Goal: Communication & Community: Share content

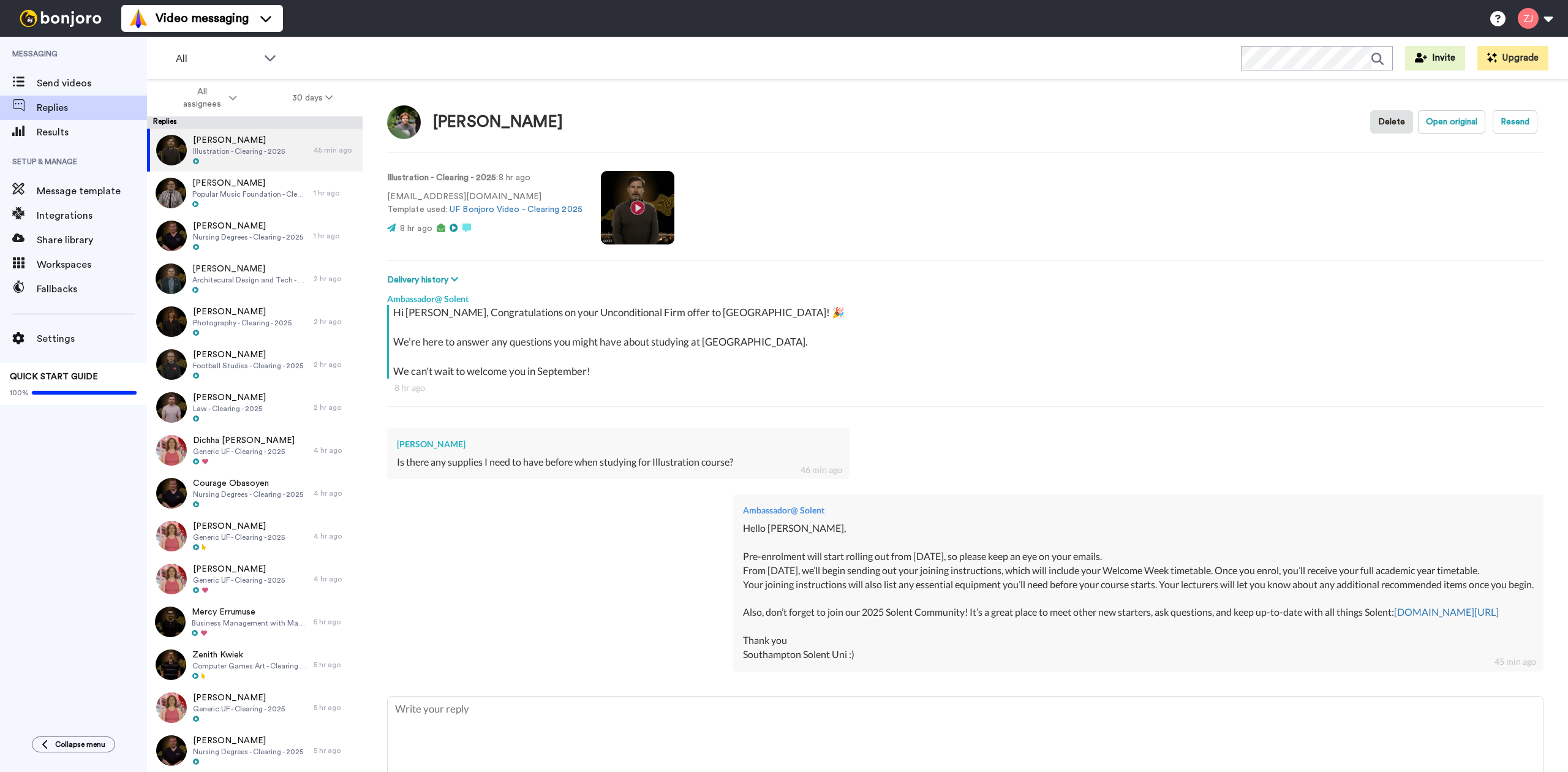
type textarea "x"
click at [459, 599] on div "Ambassador@ Solent Hello Cailen, Pre-enrolment will start rolling out from Mond…" at bounding box center [965, 581] width 1156 height 192
type textarea "x"
click at [79, 82] on span "Send videos" at bounding box center [91, 83] width 110 height 15
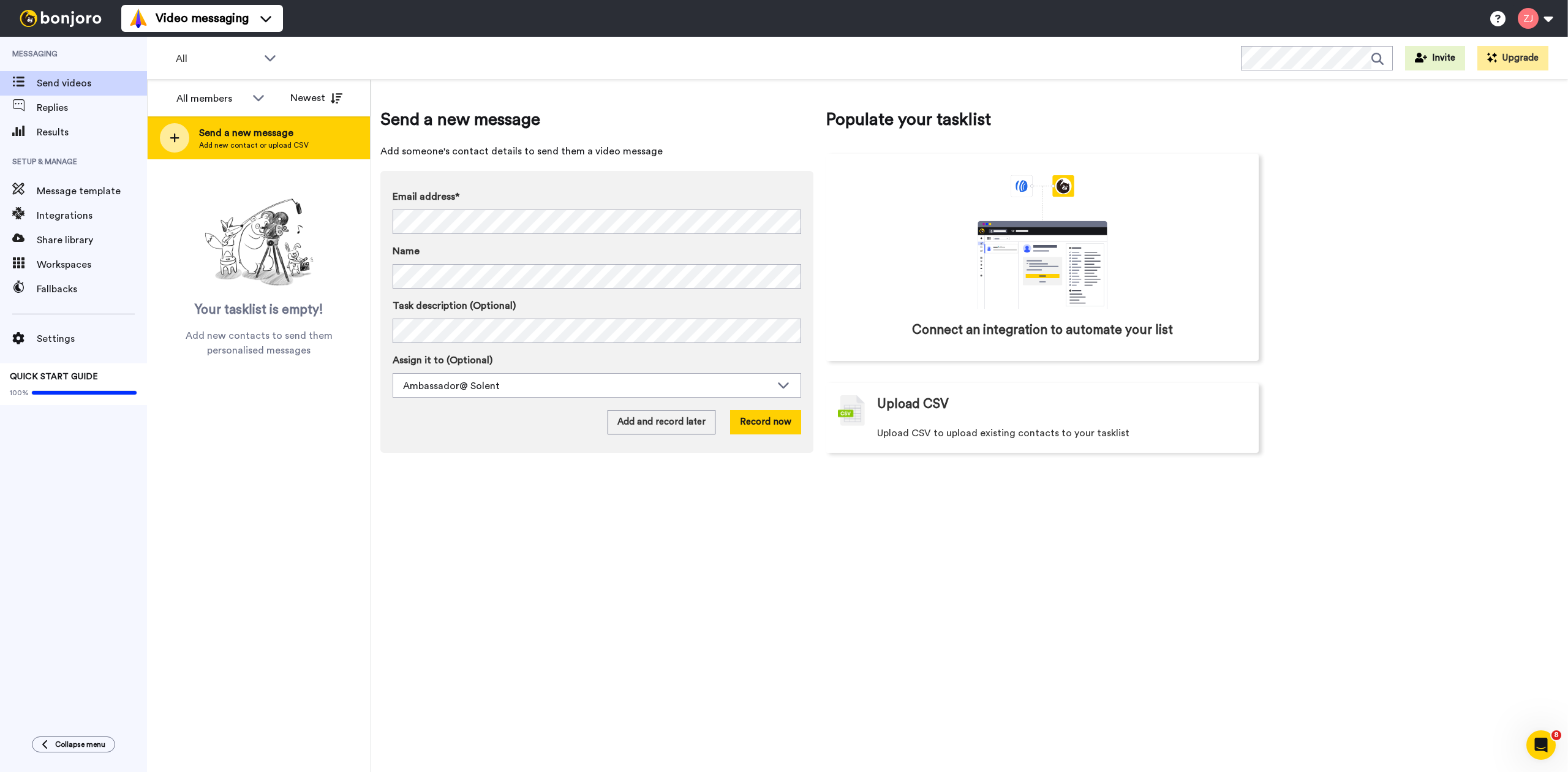
click at [181, 133] on div at bounding box center [175, 138] width 30 height 30
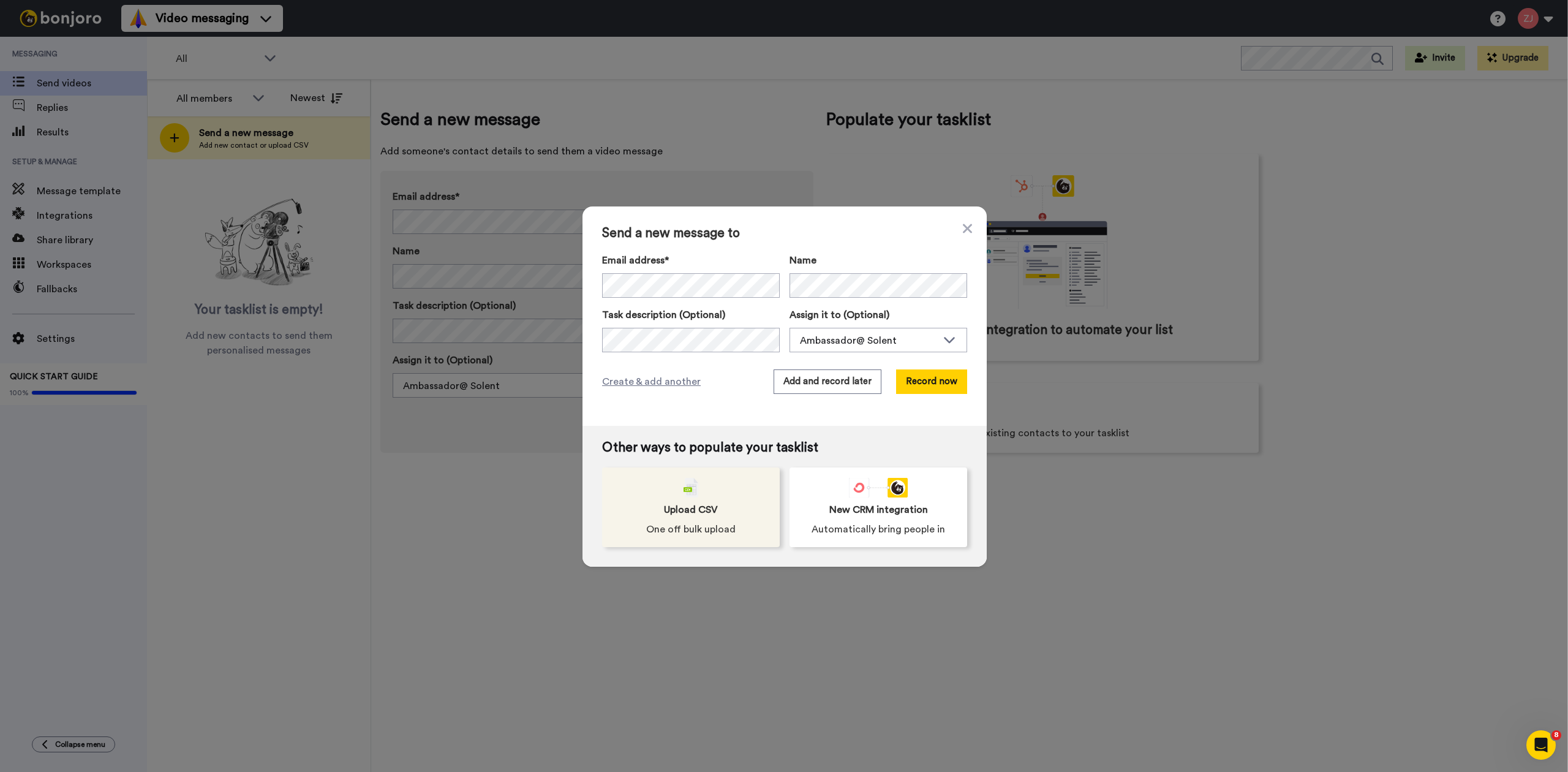
click at [709, 533] on span "One off bulk upload" at bounding box center [691, 529] width 89 height 15
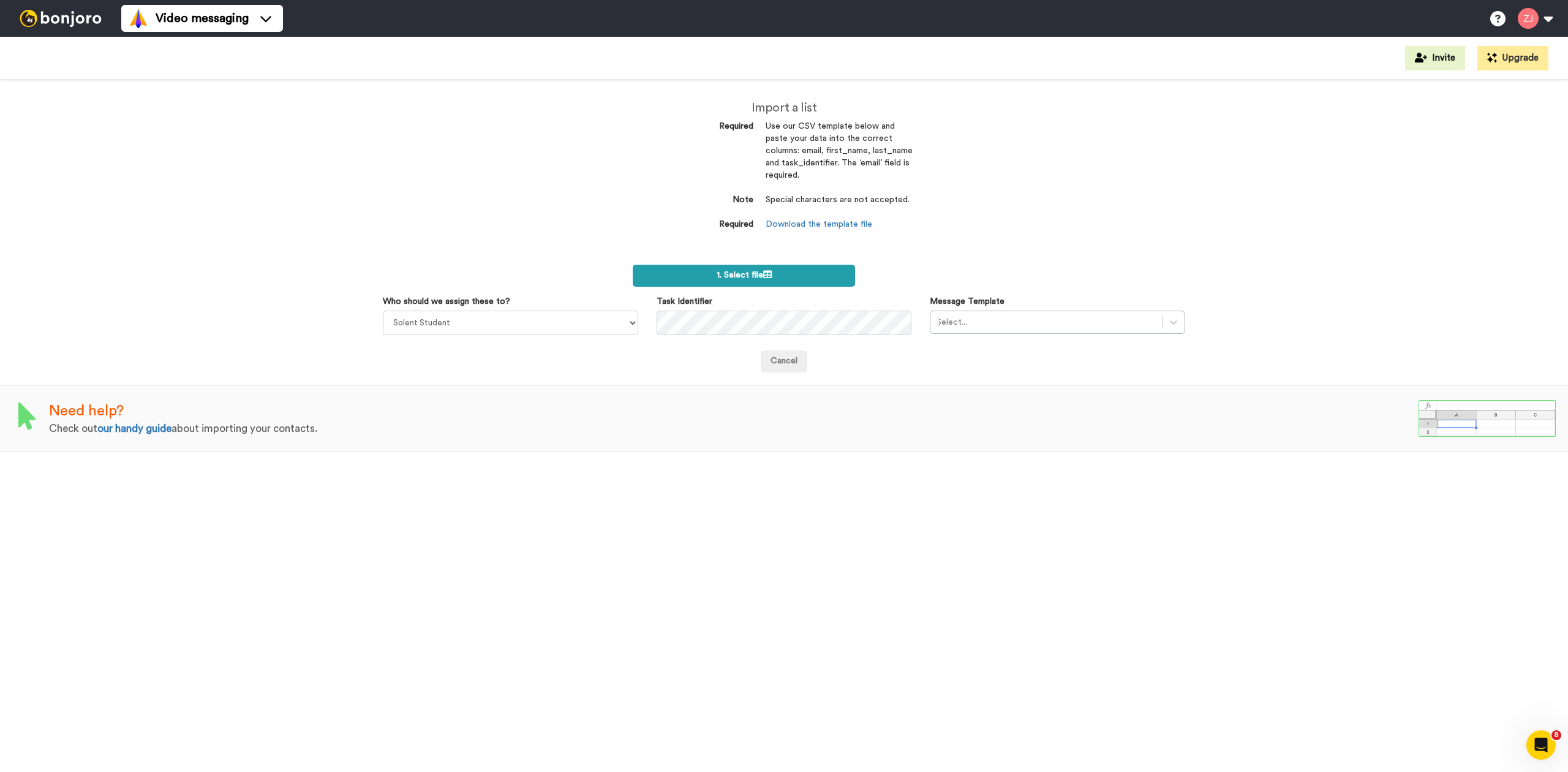
click at [812, 266] on label "1. Select file" at bounding box center [743, 275] width 223 height 22
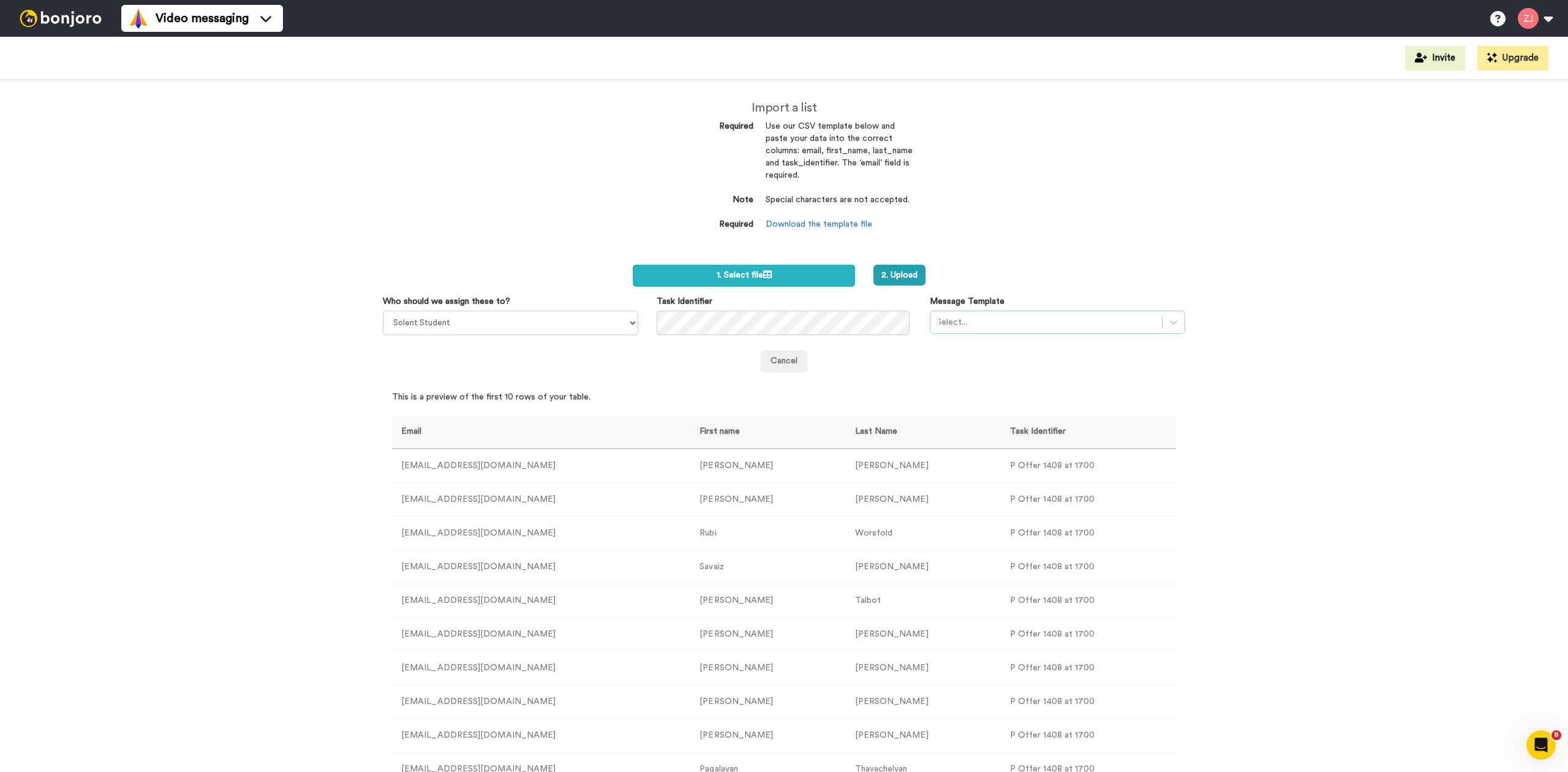
click at [995, 311] on div "Select..." at bounding box center [1058, 323] width 255 height 24
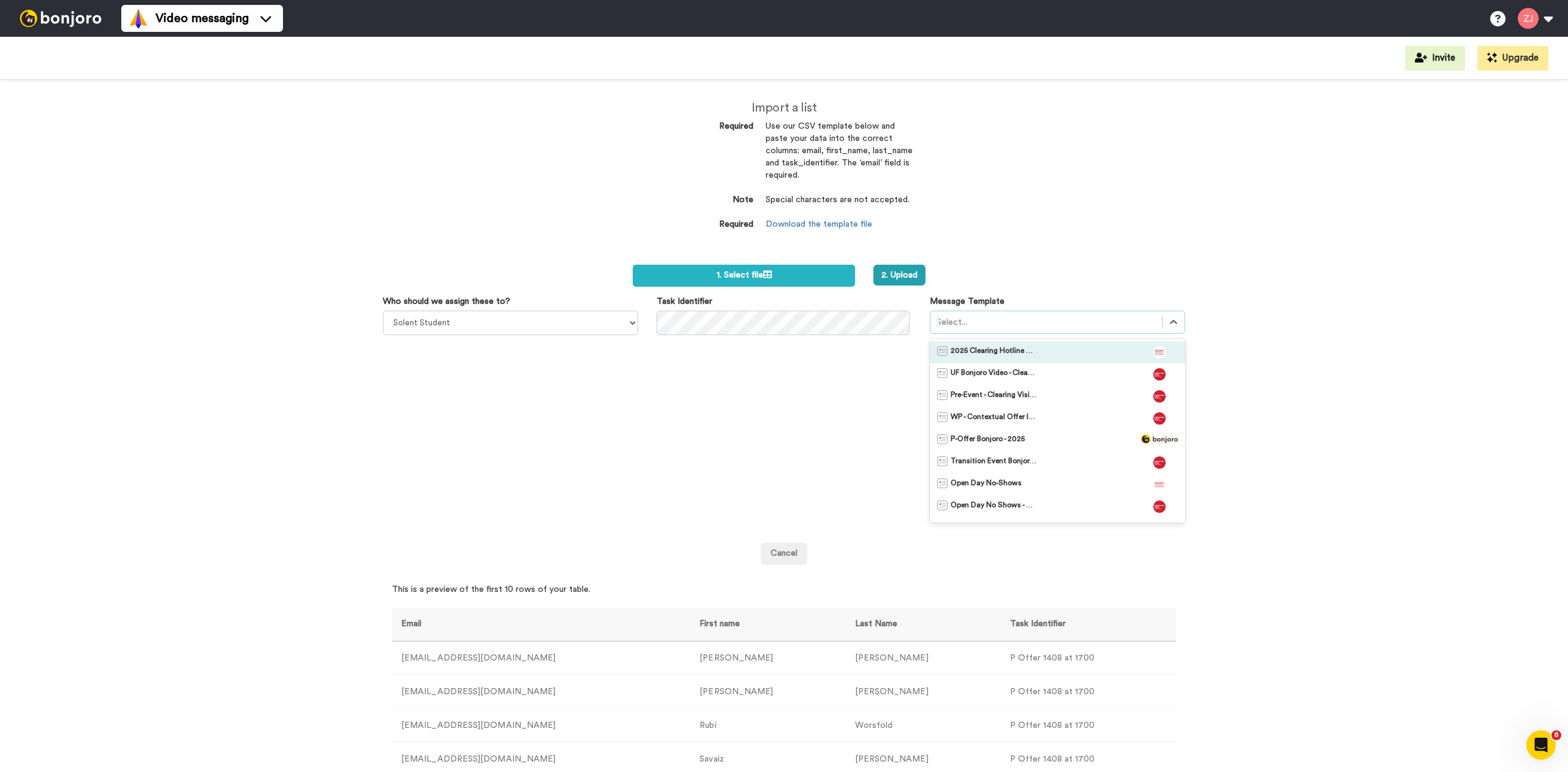
click at [1003, 356] on span "2025 Clearing Hotline Template" at bounding box center [993, 352] width 86 height 12
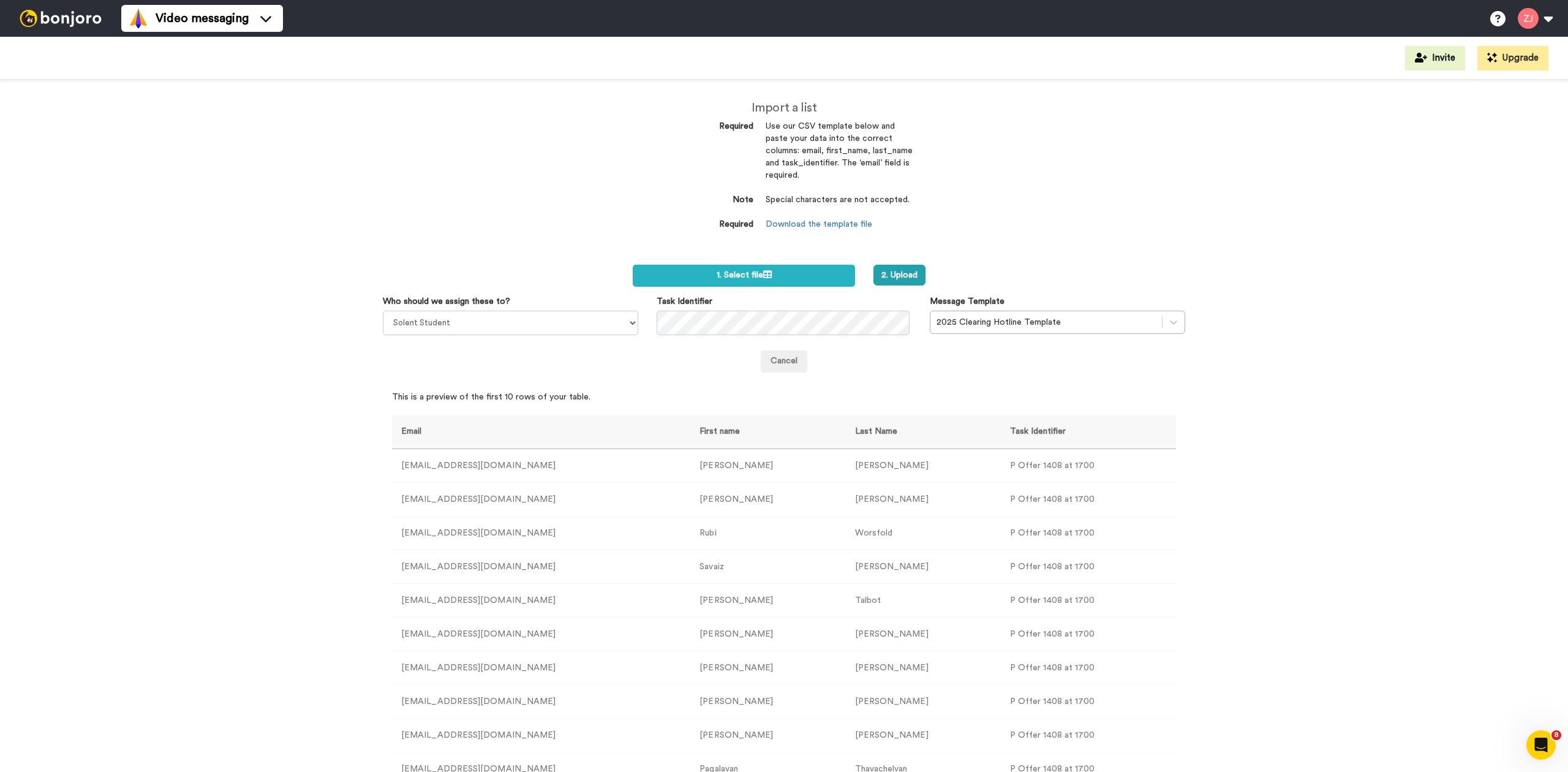
click at [951, 265] on div "2. Upload" at bounding box center [997, 274] width 267 height 21
click at [891, 272] on button "2. Upload" at bounding box center [899, 274] width 52 height 21
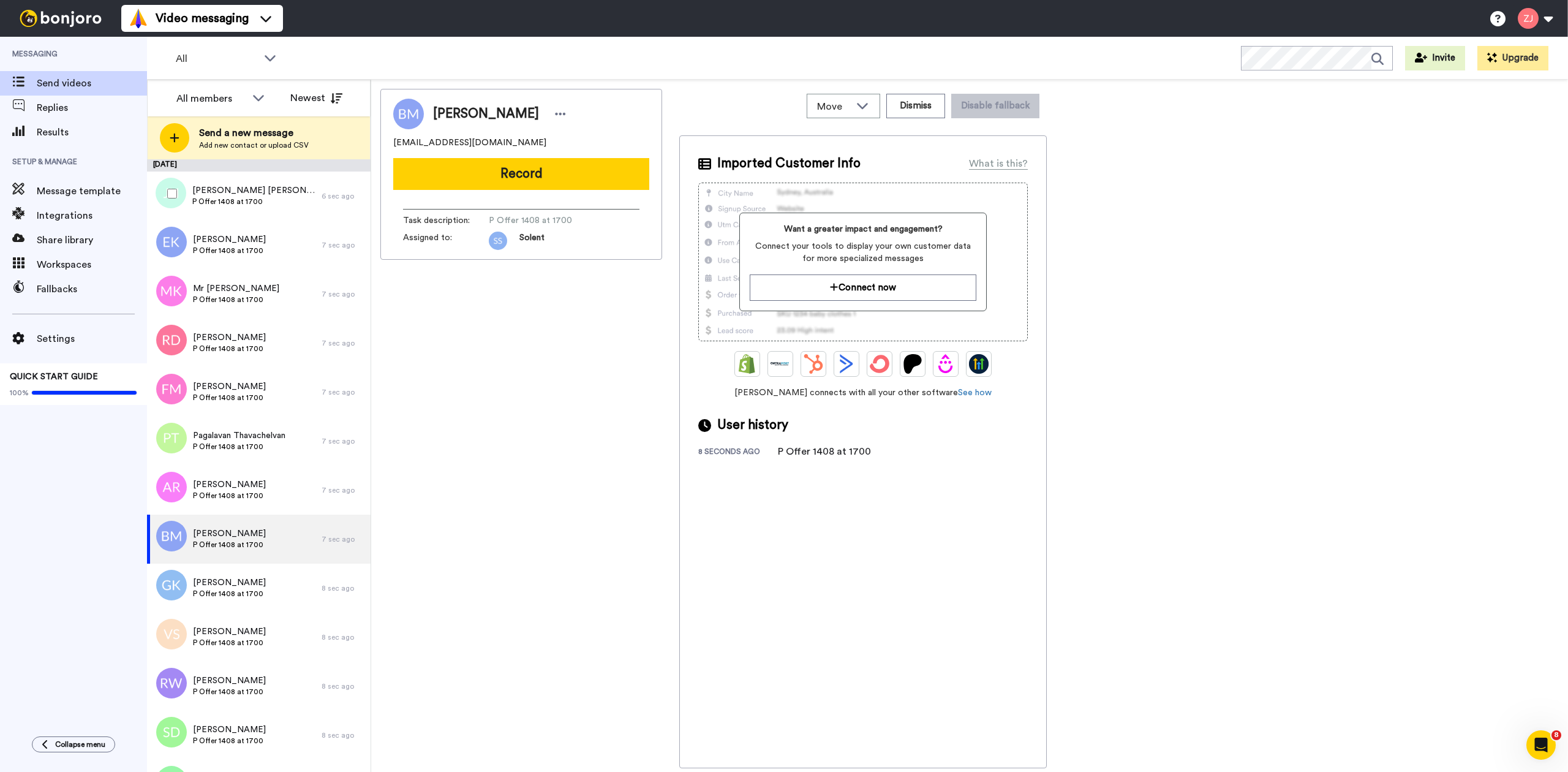
click at [165, 194] on div at bounding box center [169, 193] width 45 height 43
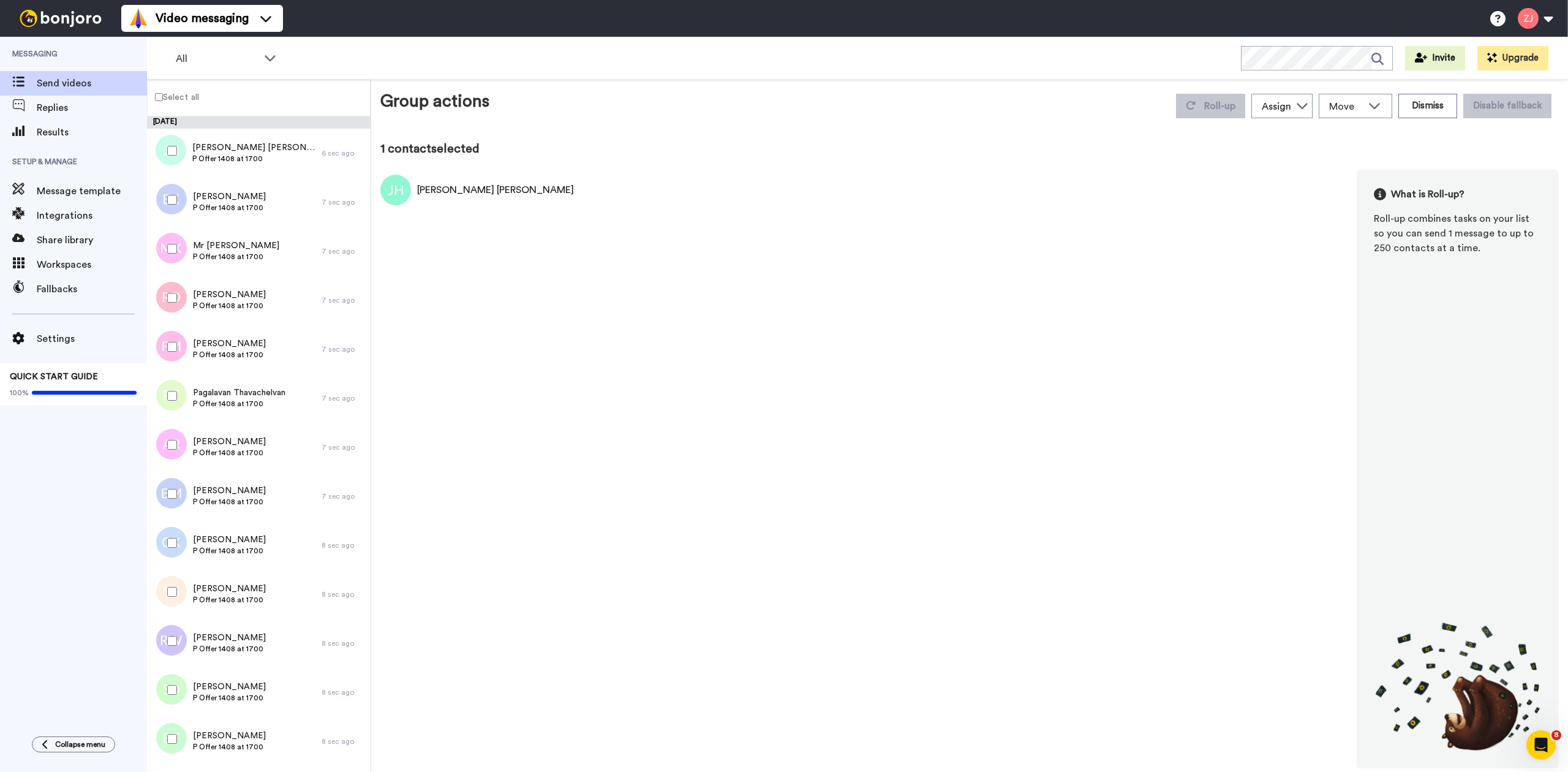
click at [177, 94] on label "Select all" at bounding box center [173, 96] width 51 height 15
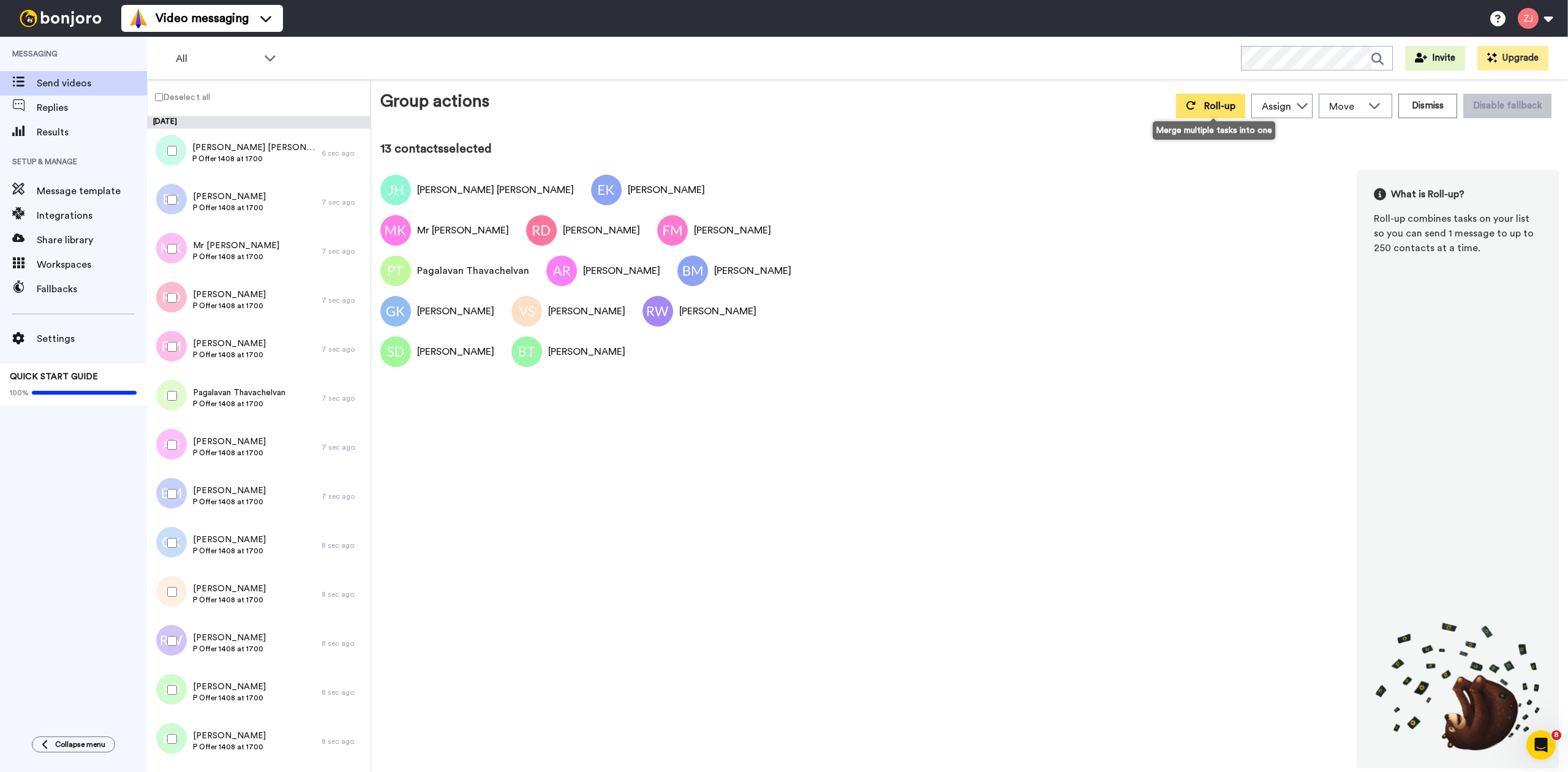
click at [1223, 103] on span "Roll-up" at bounding box center [1220, 106] width 32 height 10
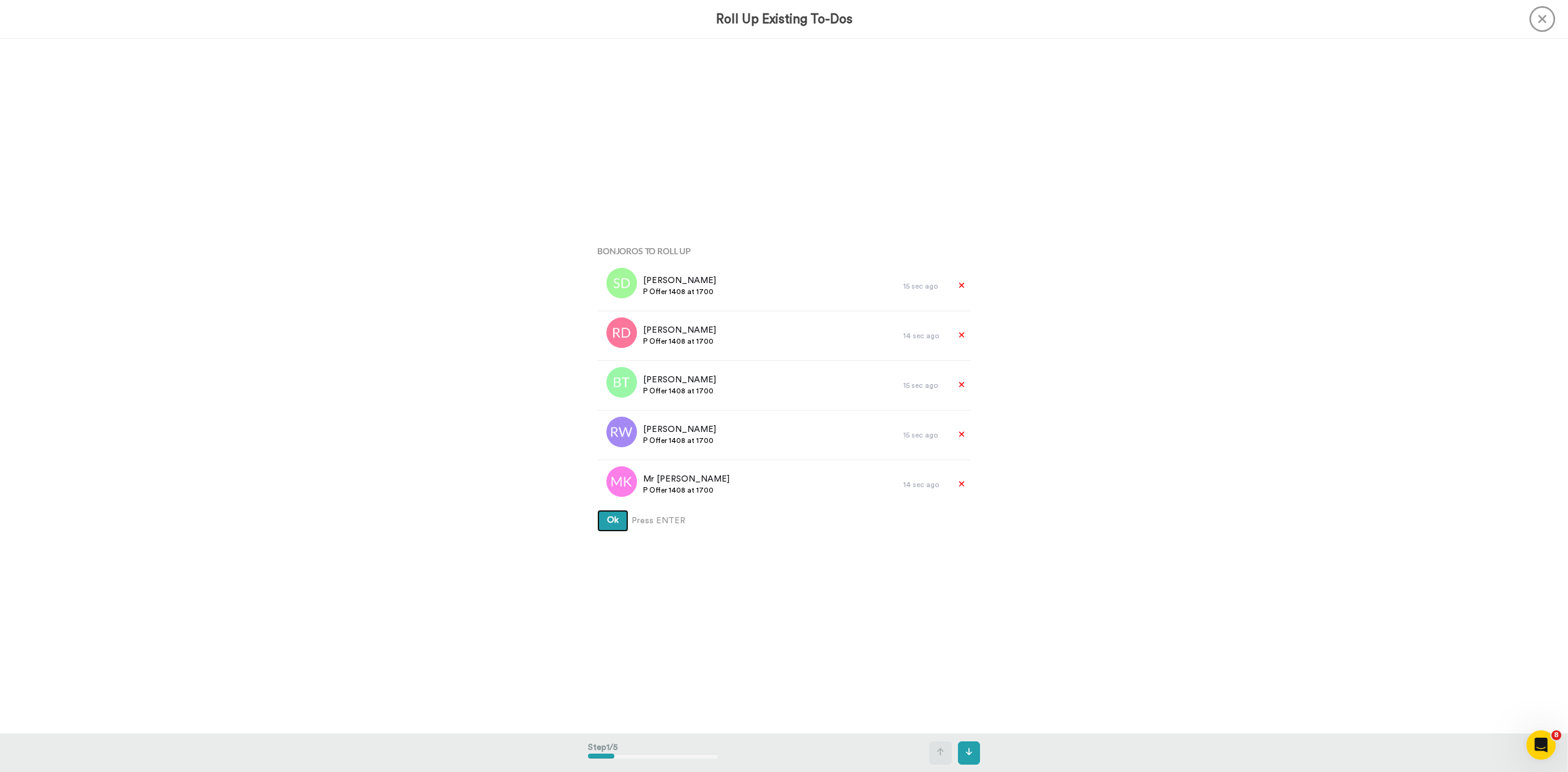
click at [598, 510] on button "Ok" at bounding box center [613, 521] width 32 height 22
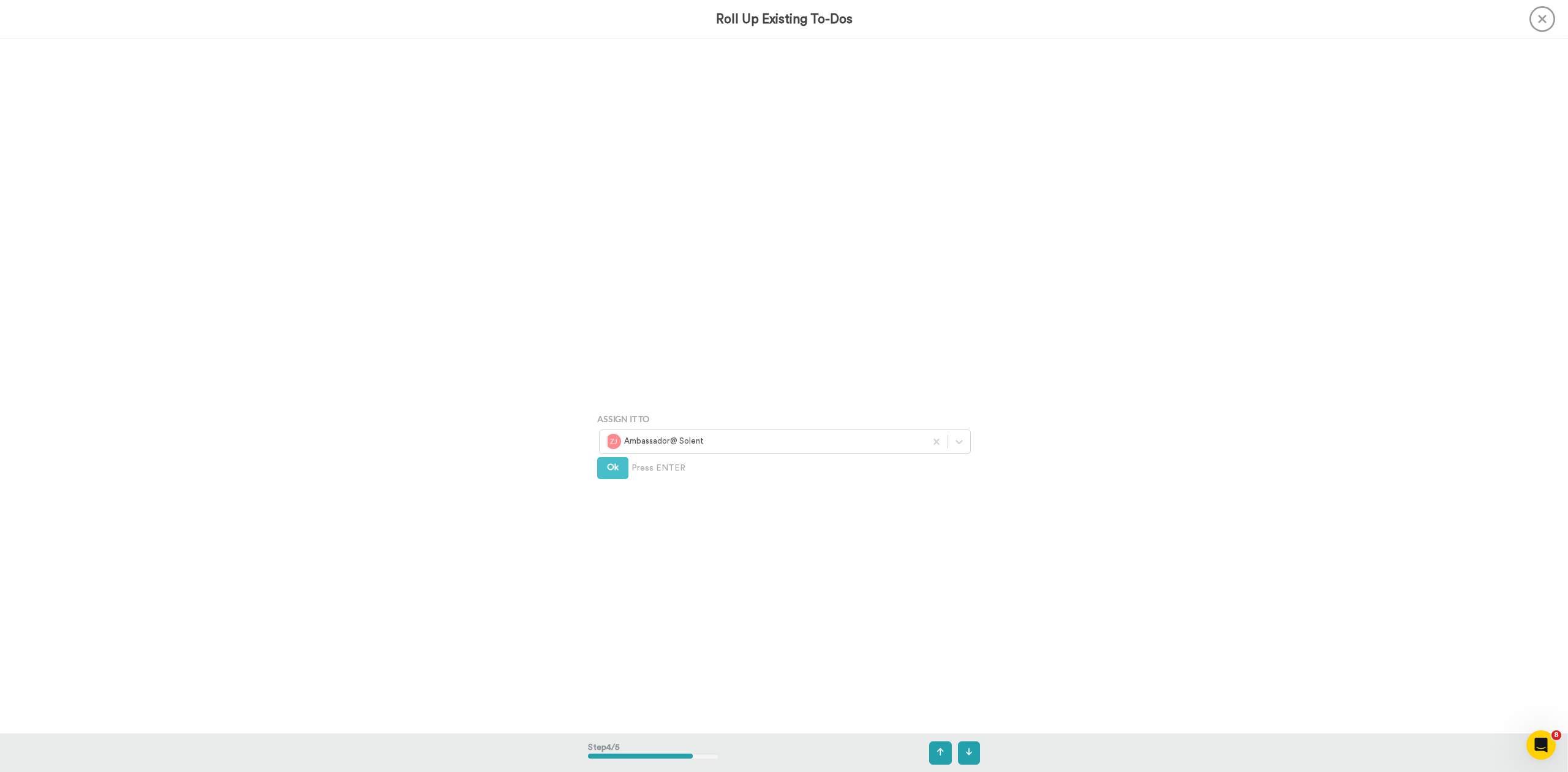
scroll to position [2084, 0]
click at [953, 380] on icon at bounding box center [959, 384] width 12 height 12
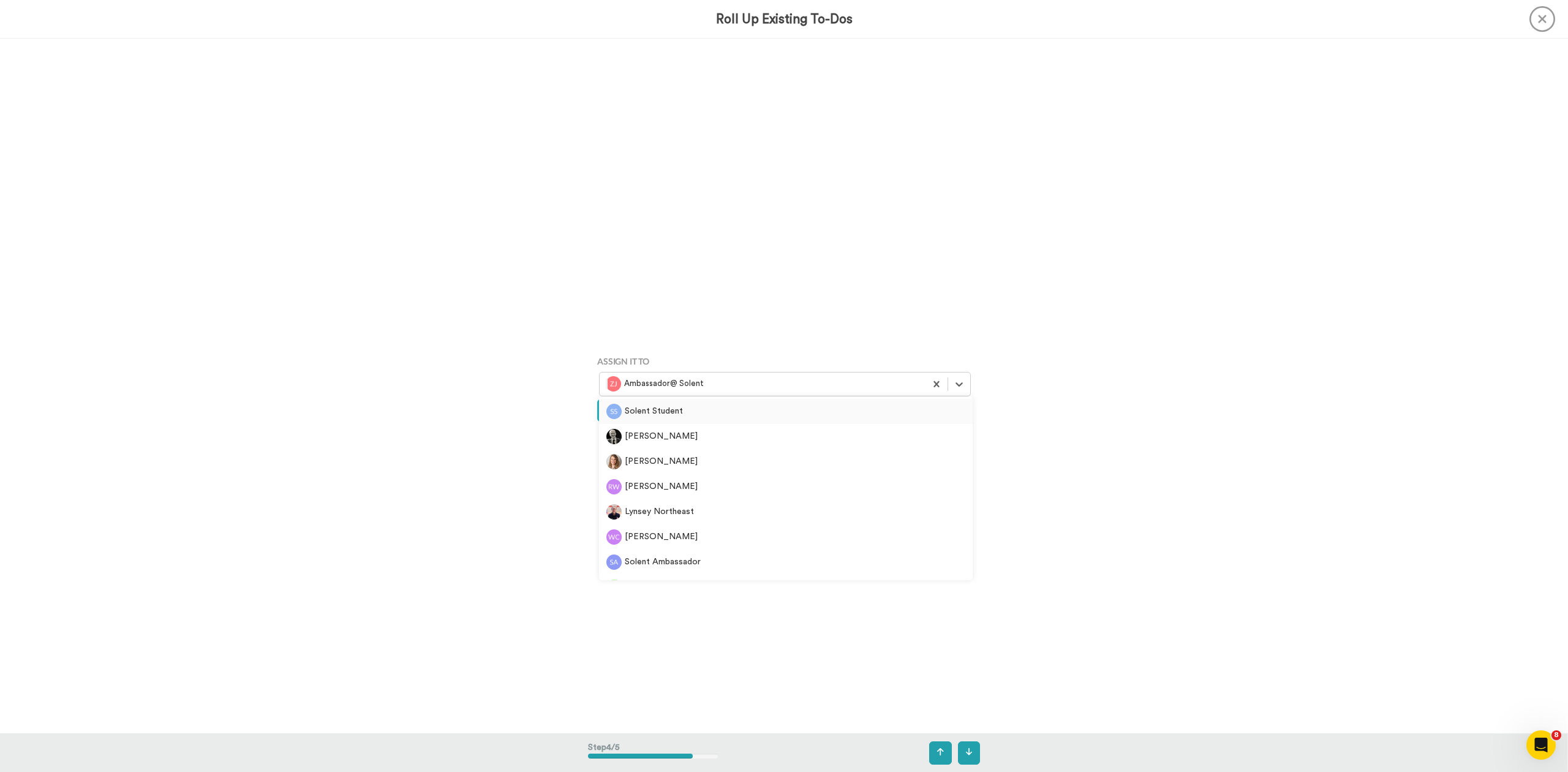
click at [781, 401] on div "Solent Student" at bounding box center [785, 411] width 374 height 25
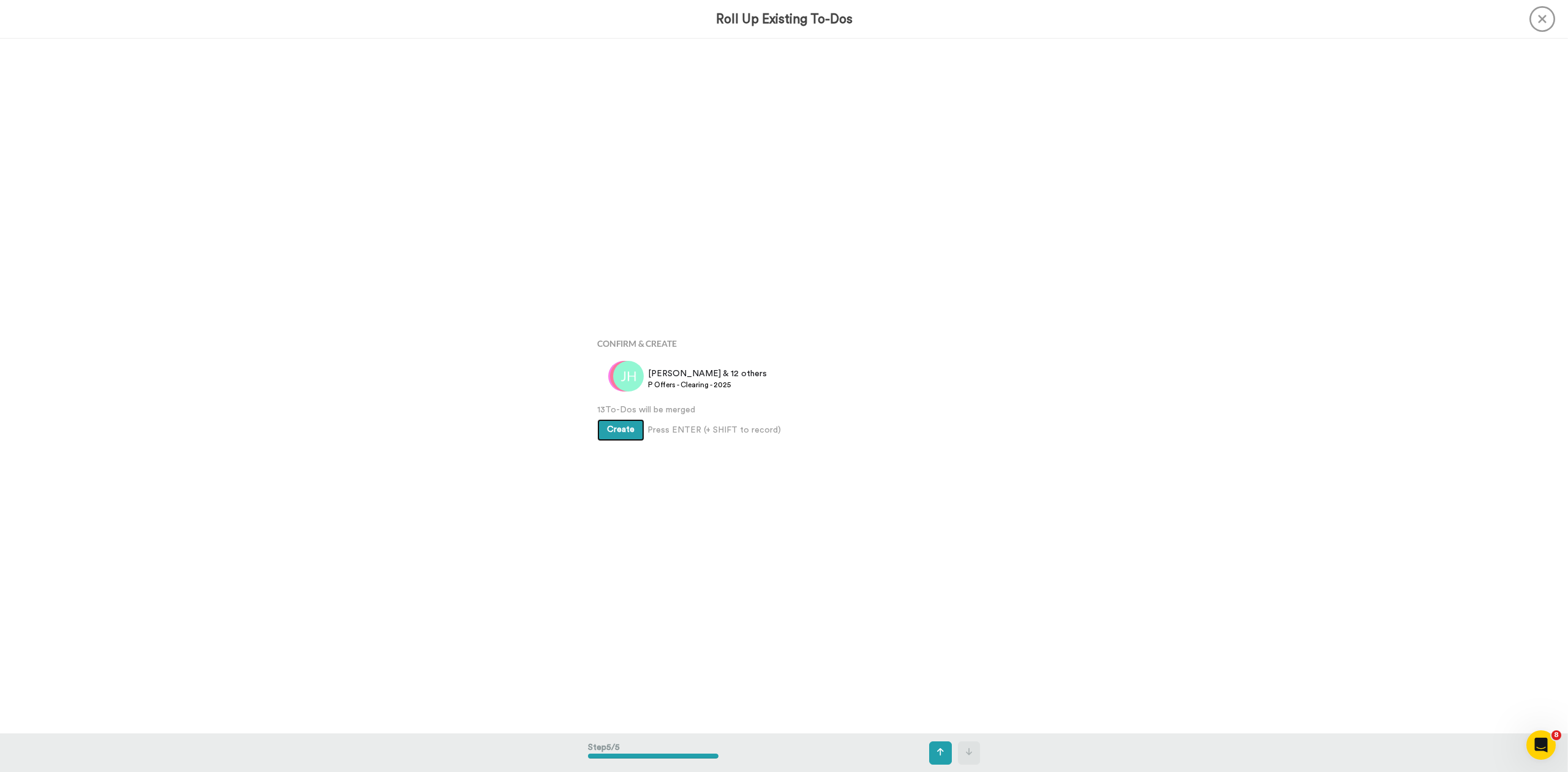
scroll to position [2779, 0]
click at [619, 427] on span "Create" at bounding box center [620, 428] width 28 height 9
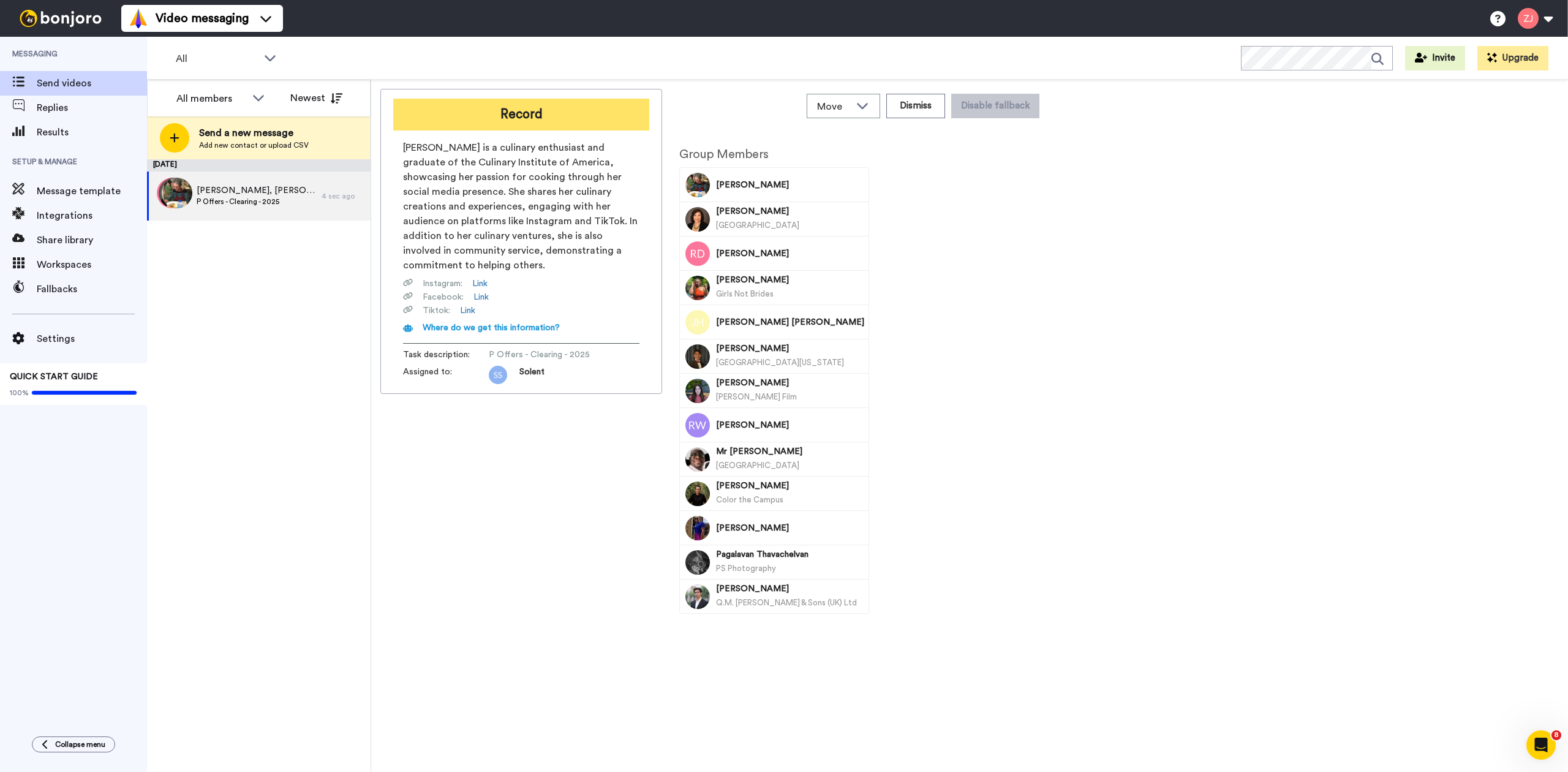
click at [515, 118] on button "Record" at bounding box center [520, 115] width 256 height 32
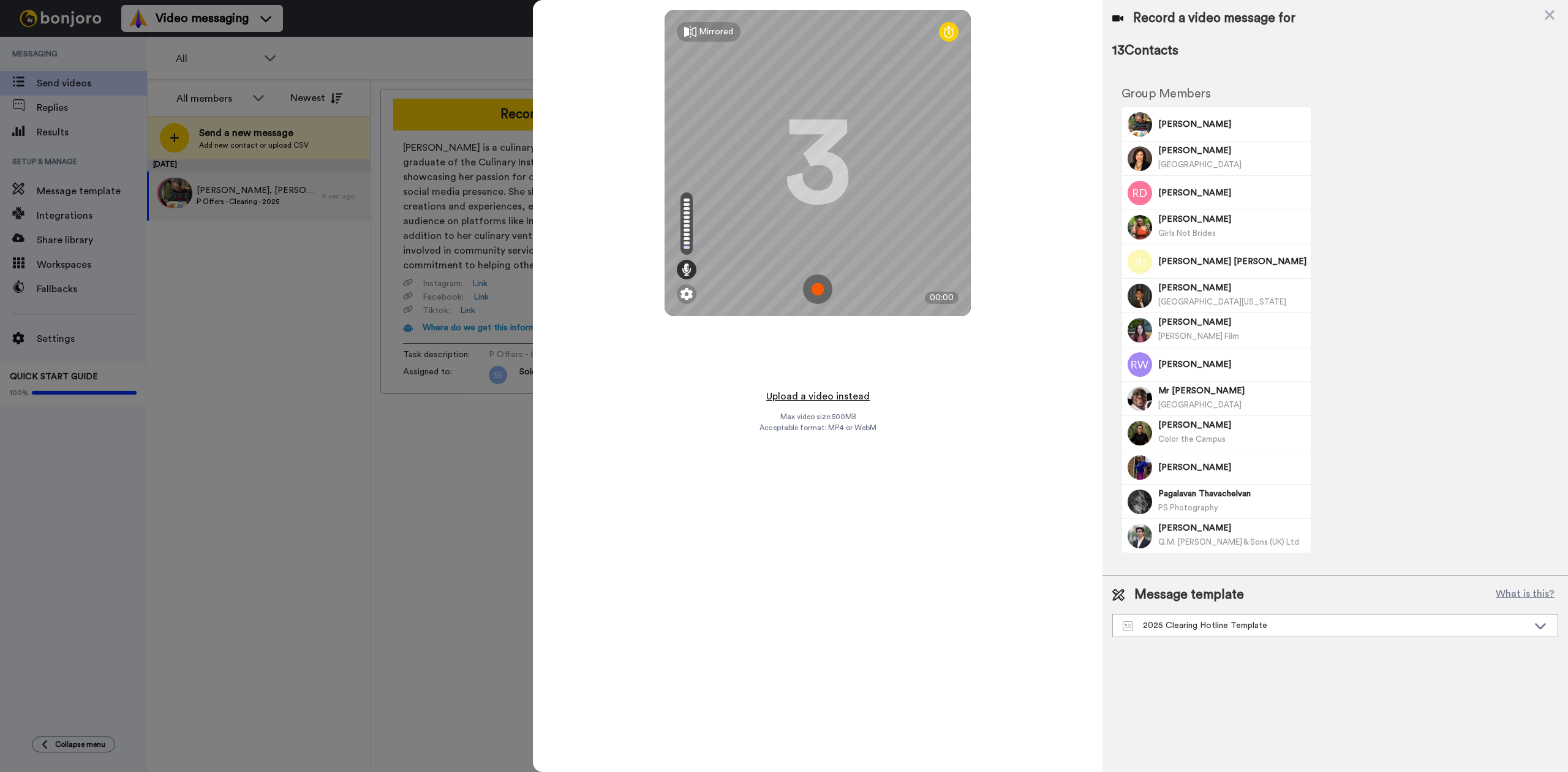
click at [834, 398] on button "Upload a video instead" at bounding box center [818, 396] width 111 height 16
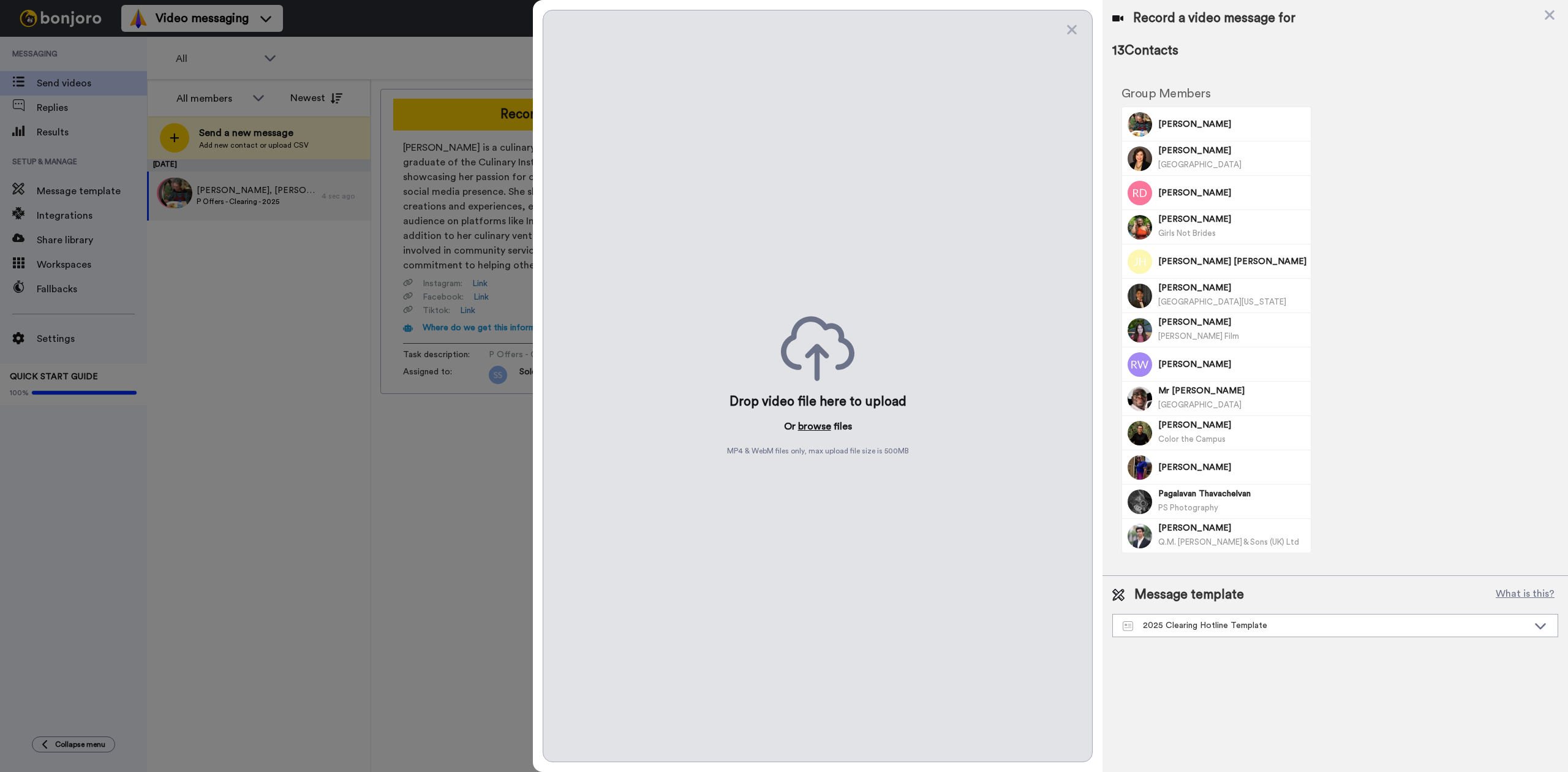
click at [816, 427] on button "browse" at bounding box center [814, 426] width 33 height 15
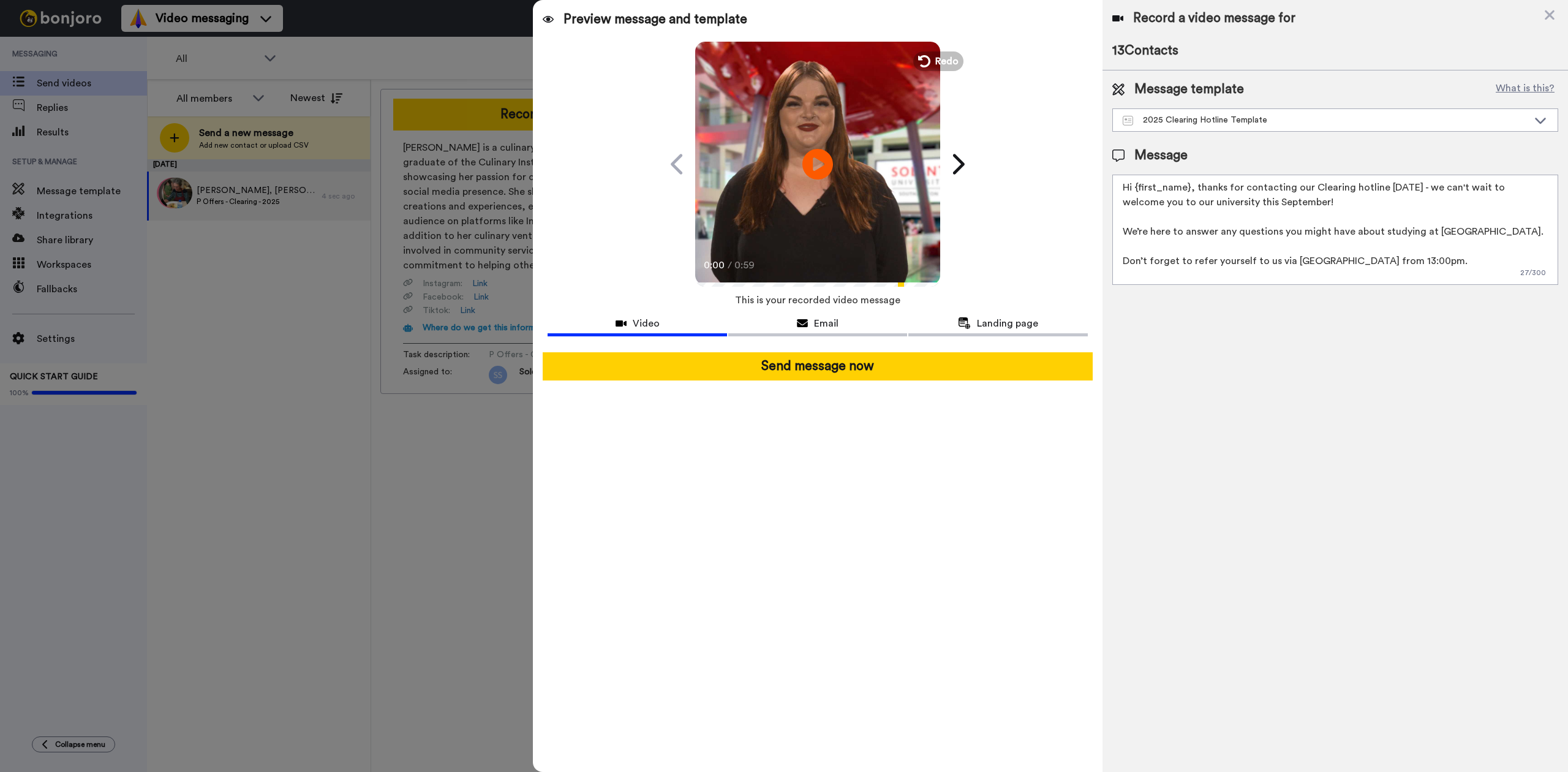
click at [1422, 263] on textarea "Hi {first_name}, thanks for contacting our Clearing hotline today - we can't wa…" at bounding box center [1335, 229] width 446 height 110
type textarea "Hi {first_name}, thanks for contacting our Clearing hotline today - we can't wa…"
click at [1294, 371] on div "Record a video message for 13 Contacts Message template What is this? 2025 Clea…" at bounding box center [1335, 386] width 465 height 772
click at [846, 169] on video at bounding box center [818, 162] width 245 height 245
click at [874, 168] on video at bounding box center [818, 162] width 245 height 245
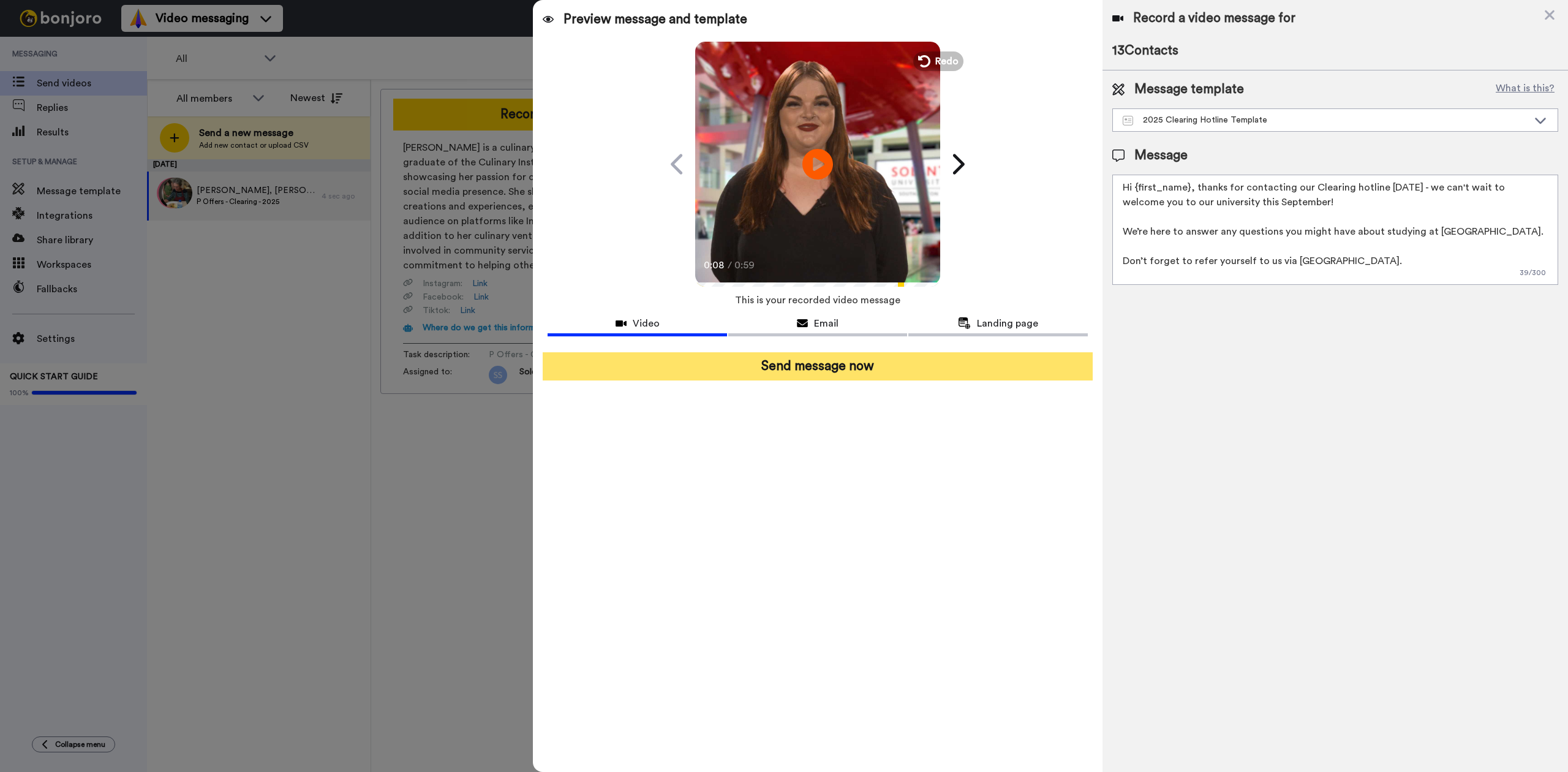
click at [855, 363] on button "Send message now" at bounding box center [816, 366] width 549 height 28
